Goal: Use online tool/utility: Utilize a website feature to perform a specific function

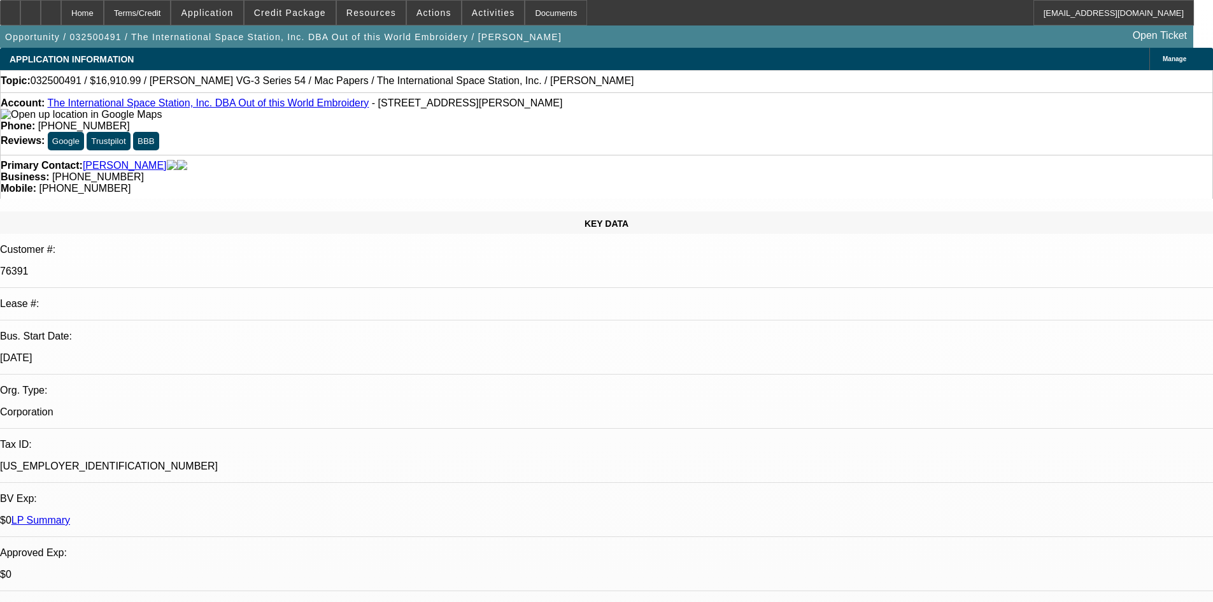
select select "0"
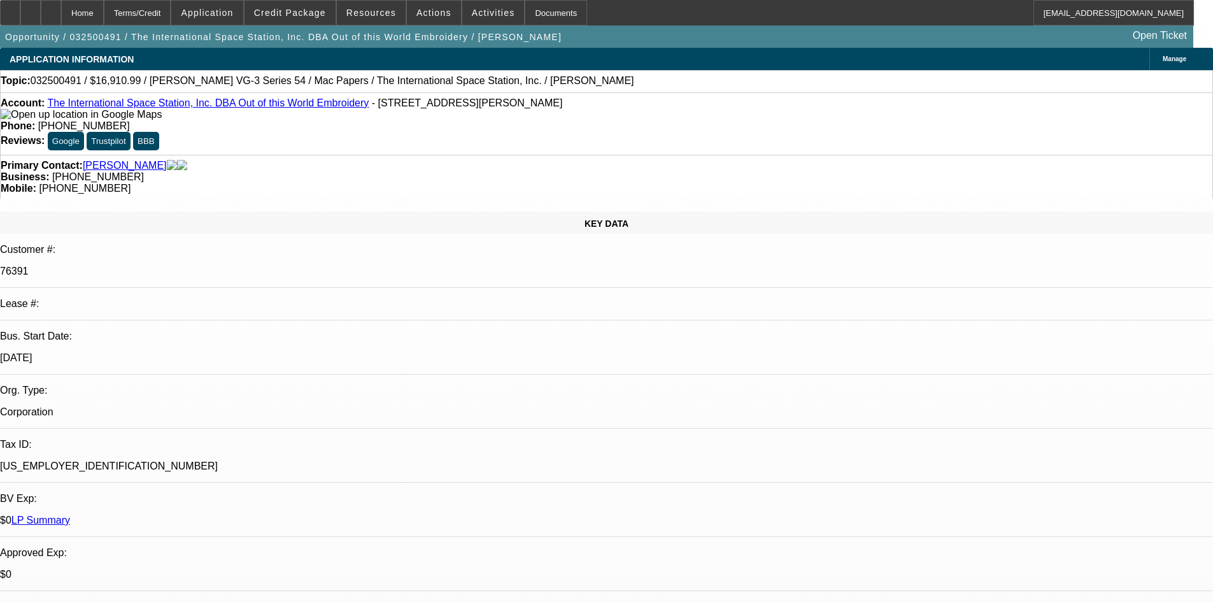
select select "0"
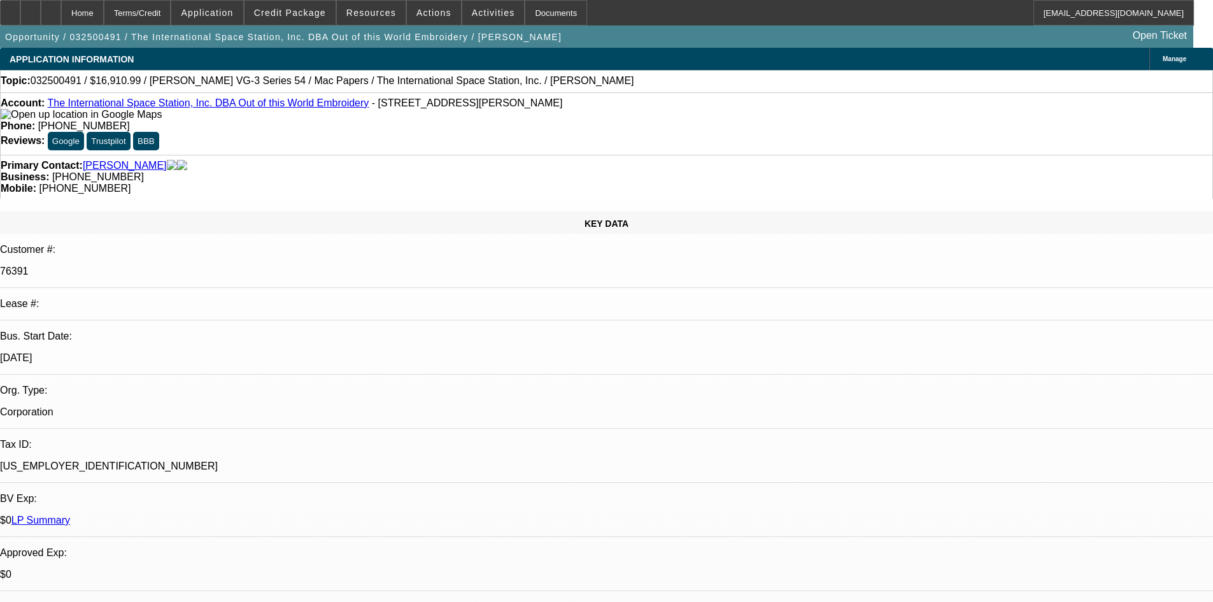
select select "0"
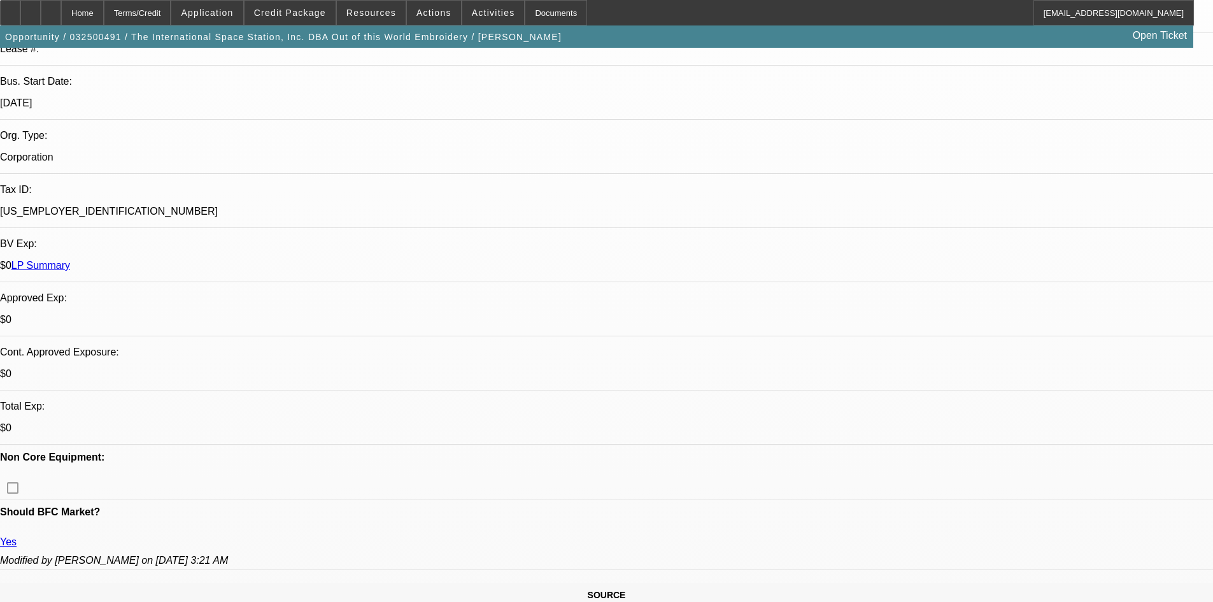
select select "1"
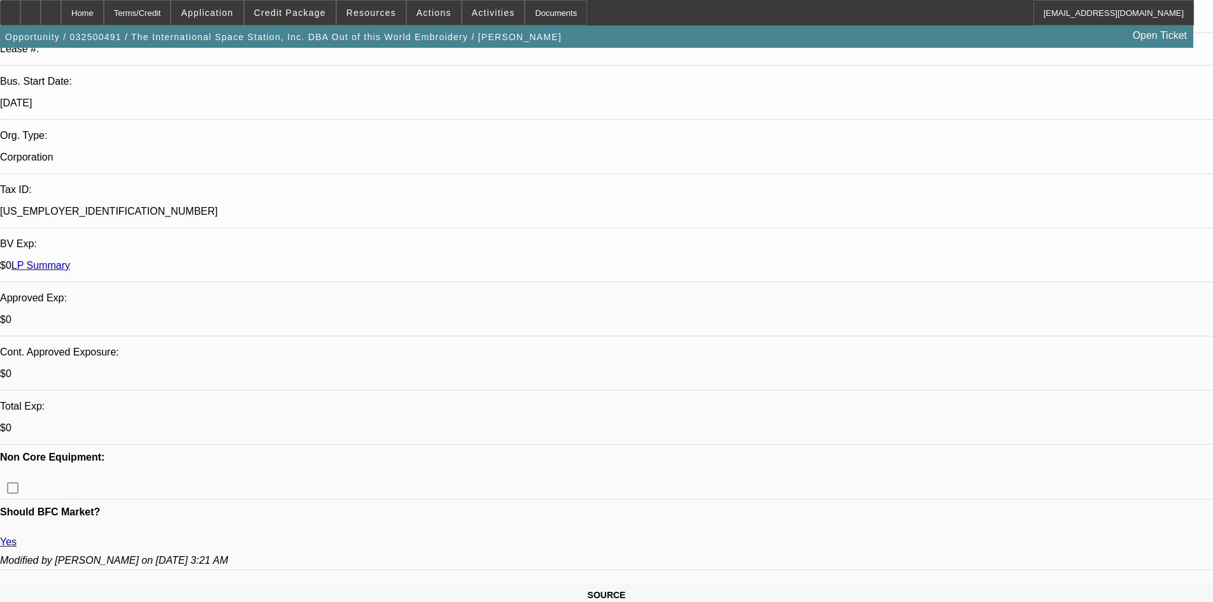
select select "2"
select select "1"
select select "2"
select select "6"
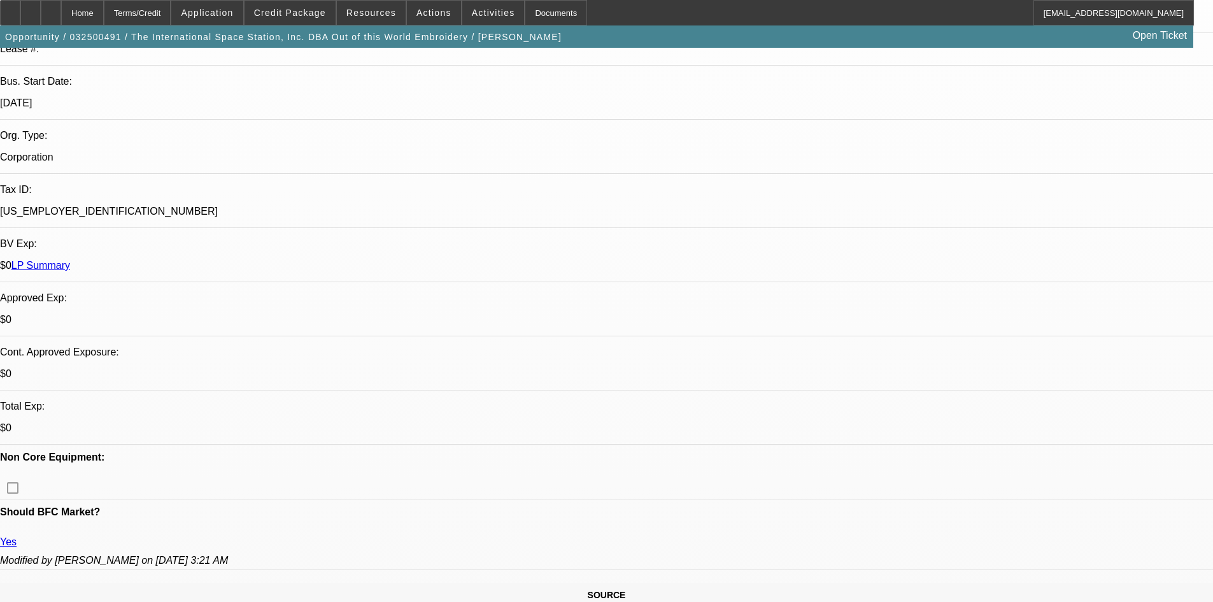
select select "6"
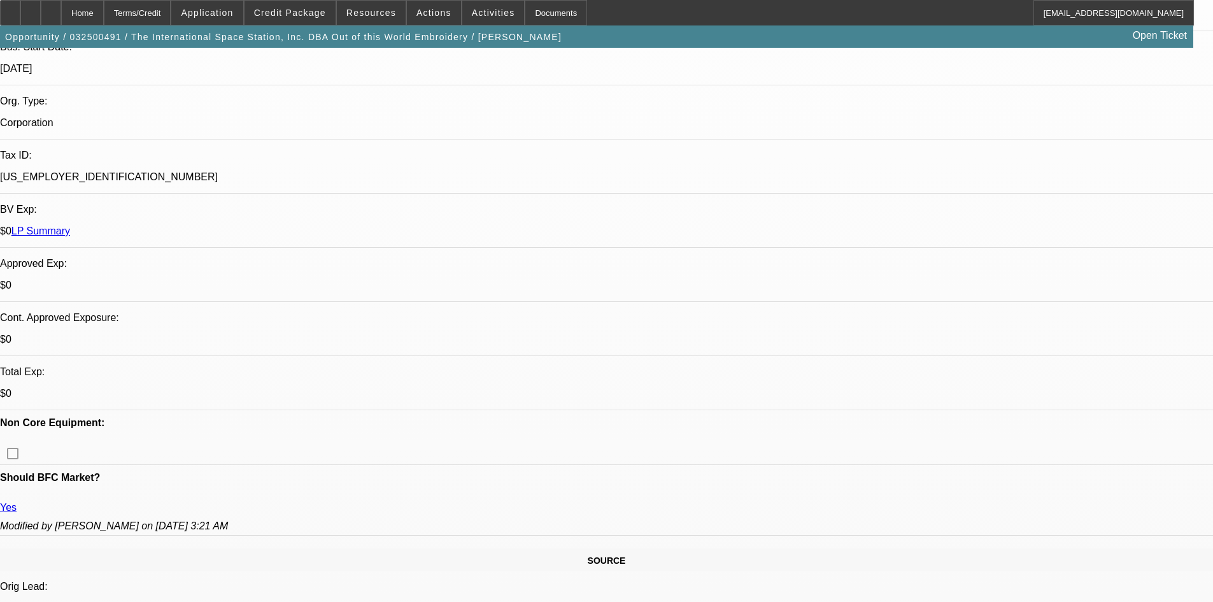
scroll to position [318, 0]
